Goal: Information Seeking & Learning: Learn about a topic

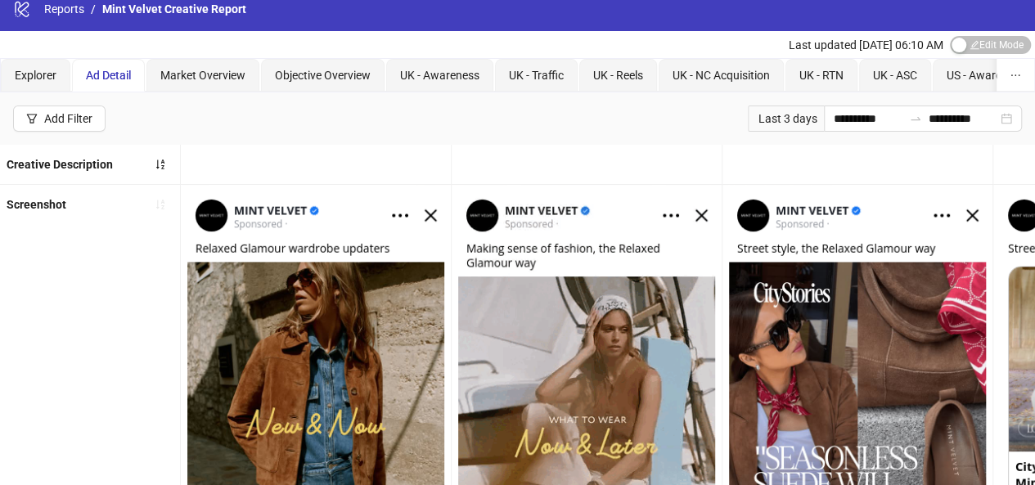
scroll to position [14, 0]
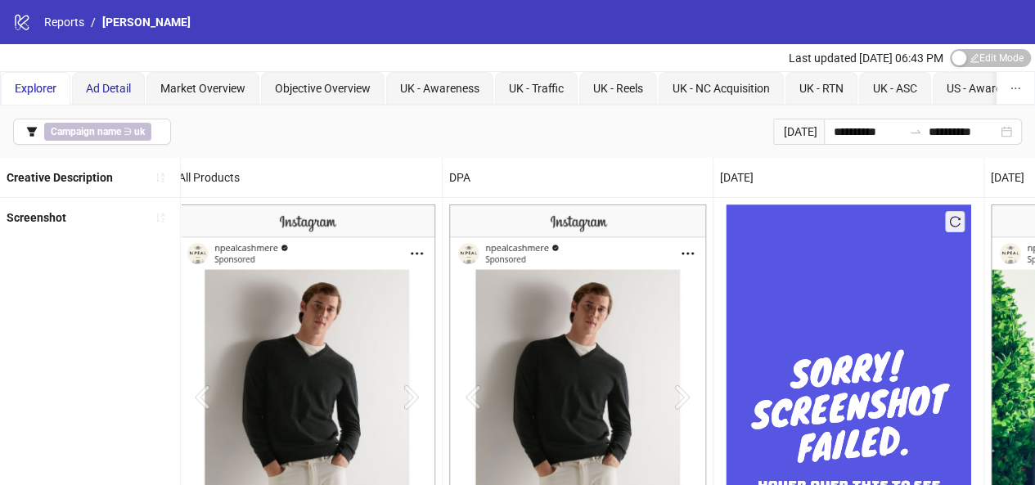
click at [119, 87] on span "Ad Detail" at bounding box center [108, 88] width 45 height 13
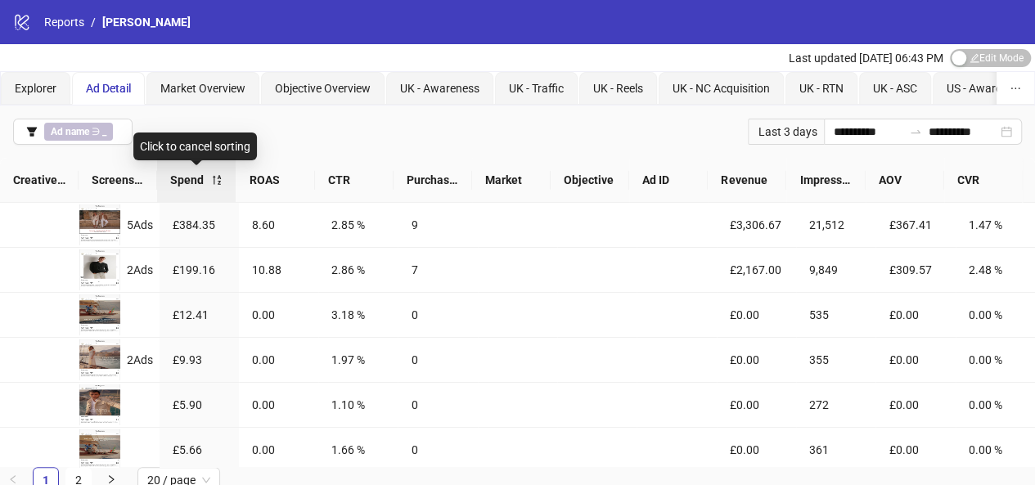
scroll to position [7, 0]
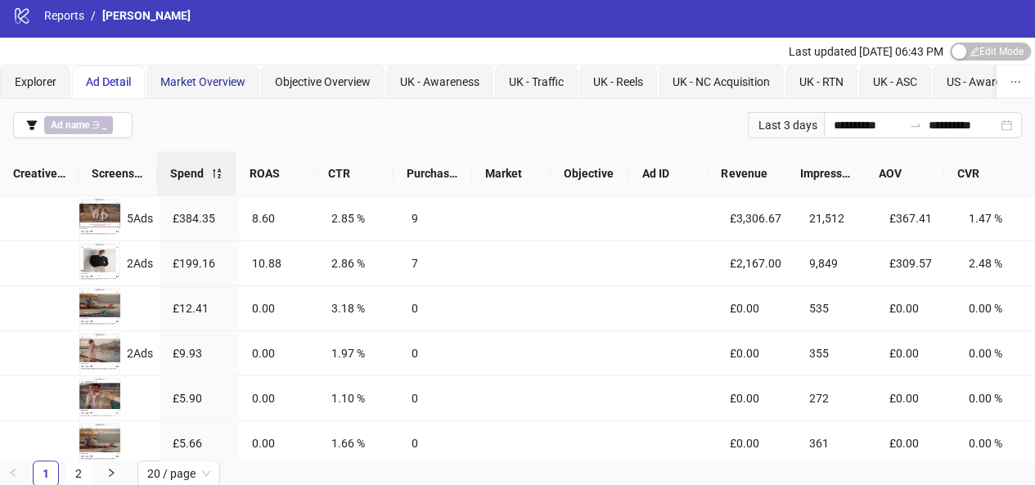
click at [203, 83] on span "Market Overview" at bounding box center [202, 81] width 85 height 13
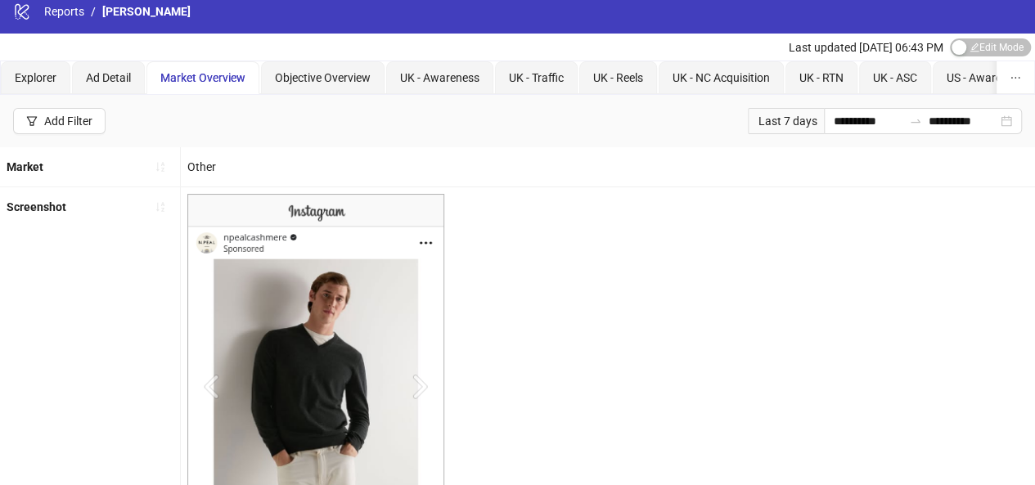
scroll to position [6, 0]
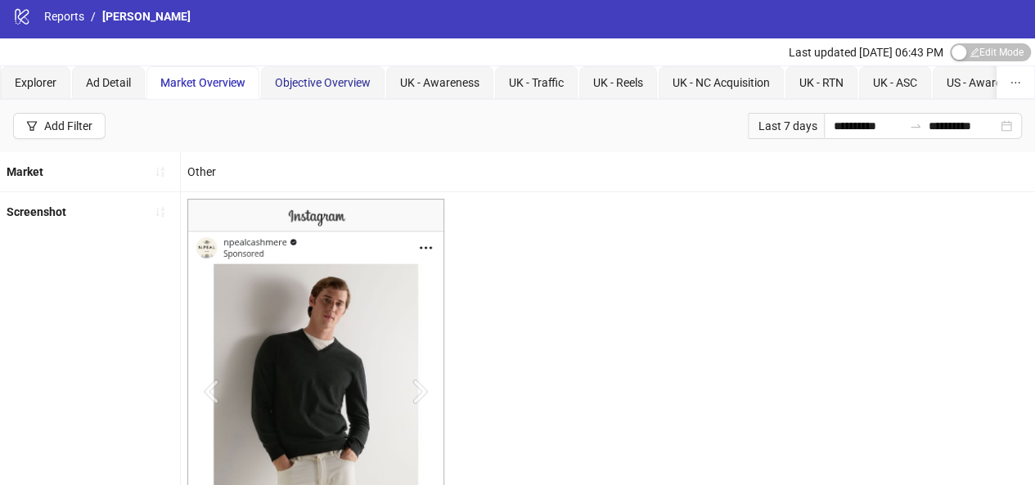
click at [301, 88] on span "Objective Overview" at bounding box center [323, 82] width 96 height 13
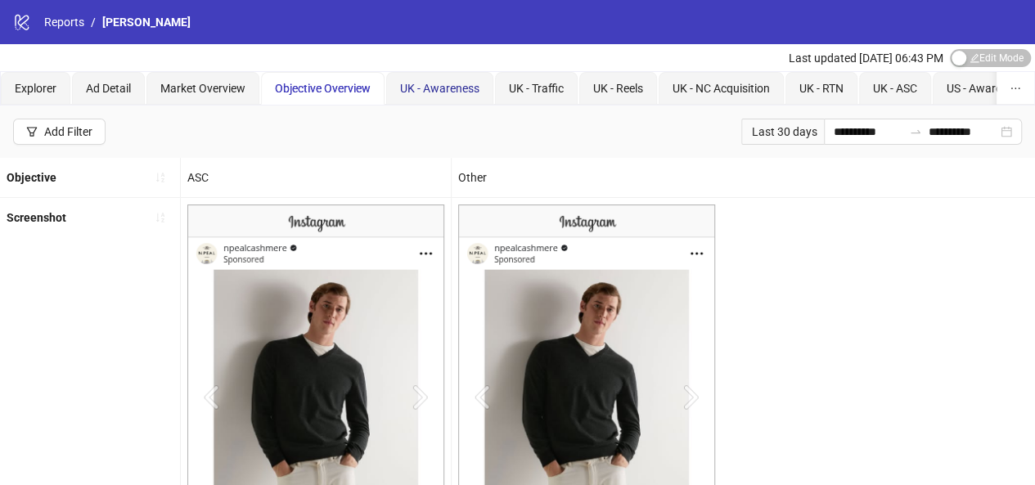
click at [434, 92] on span "UK - Awareness" at bounding box center [439, 88] width 79 height 13
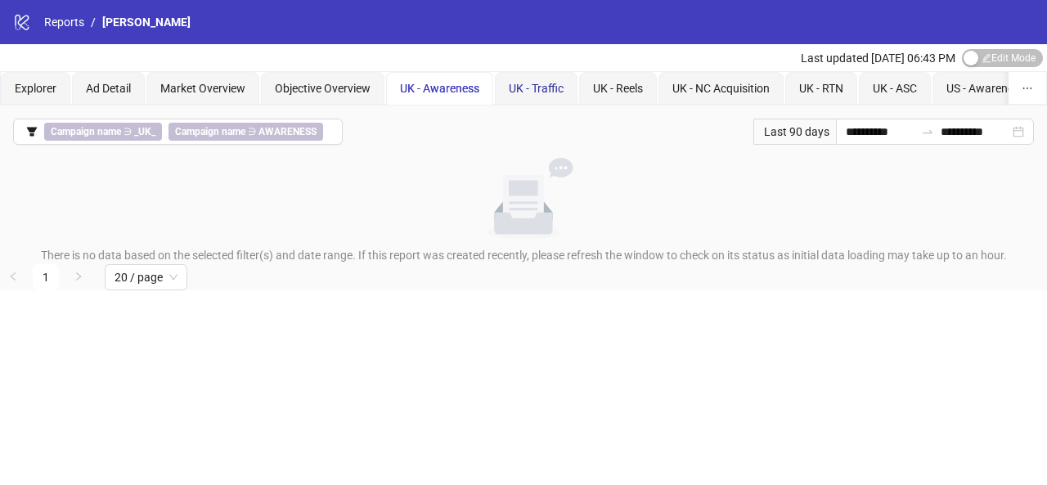
click at [517, 86] on span "UK - Traffic" at bounding box center [536, 88] width 55 height 13
click at [597, 91] on span "UK - Reels" at bounding box center [618, 88] width 50 height 13
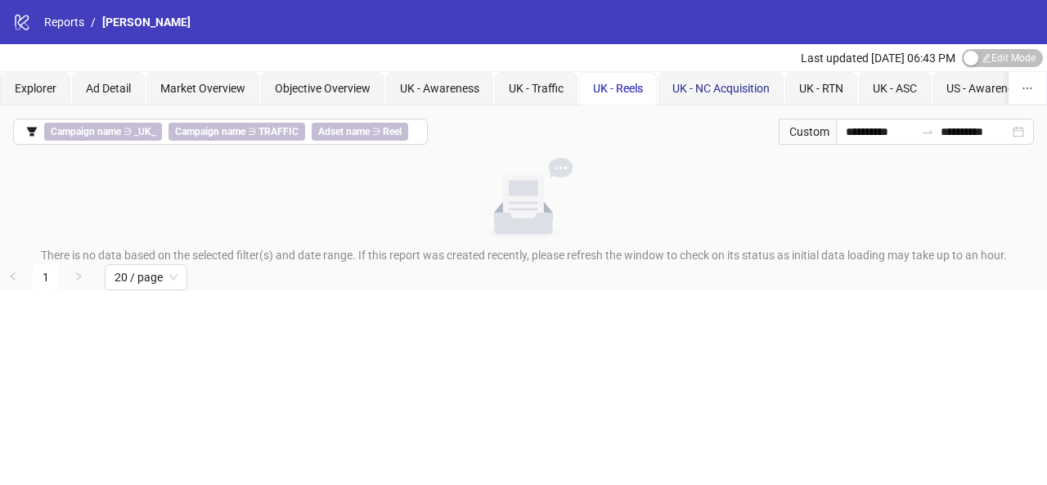
click at [708, 93] on span "UK - NC Acquisition" at bounding box center [720, 88] width 97 height 13
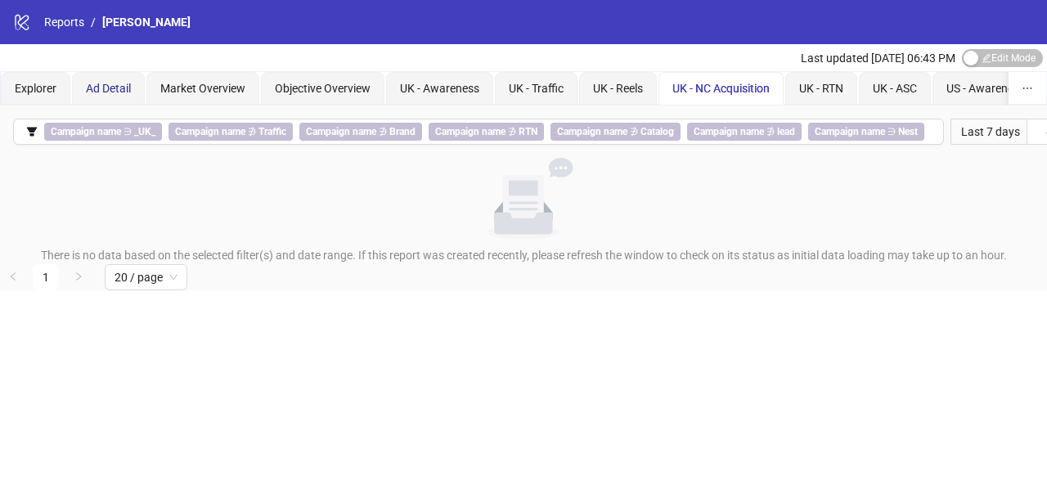
click at [117, 83] on span "Ad Detail" at bounding box center [108, 88] width 45 height 13
